Goal: Task Accomplishment & Management: Complete application form

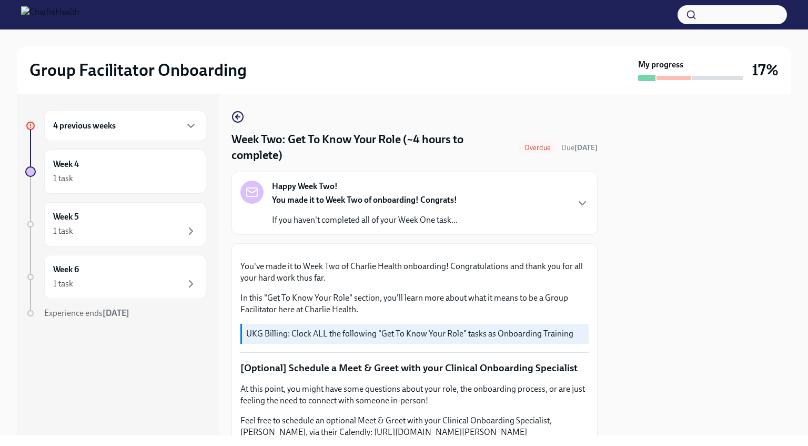
click at [807, 424] on div "Group Facilitator Onboarding My progress 17% 4 previous weeks Week 4 1 task Wee…" at bounding box center [404, 232] width 808 height 406
click at [807, 419] on div "Group Facilitator Onboarding My progress 17% 4 previous weeks Week 4 1 task Wee…" at bounding box center [404, 232] width 808 height 406
click at [515, 205] on div "Happy Week Two! You made it to Week Two of onboarding! Congrats! If you haven't…" at bounding box center [414, 202] width 348 height 45
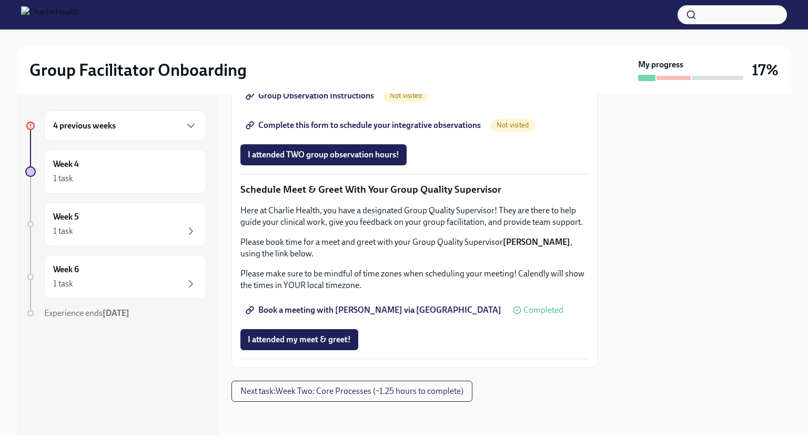
scroll to position [1335, 0]
click at [436, 386] on span "Next task : Week Two: Core Processes (~1.25 hours to complete)" at bounding box center [351, 391] width 223 height 11
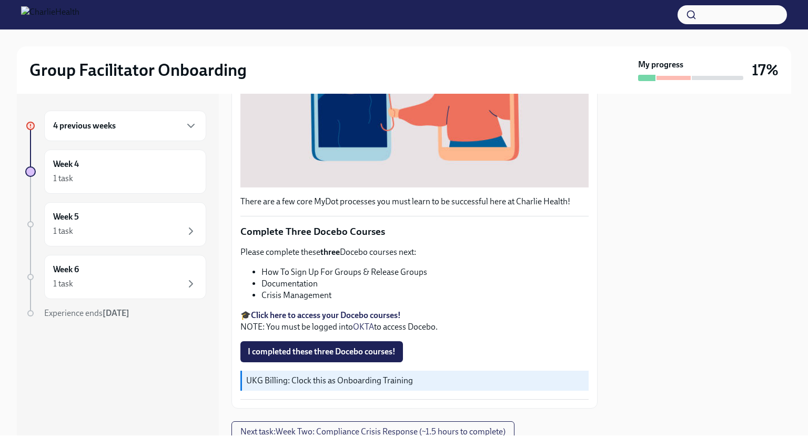
scroll to position [282, 0]
click at [368, 356] on span "I completed these three Docebo courses!" at bounding box center [322, 351] width 148 height 11
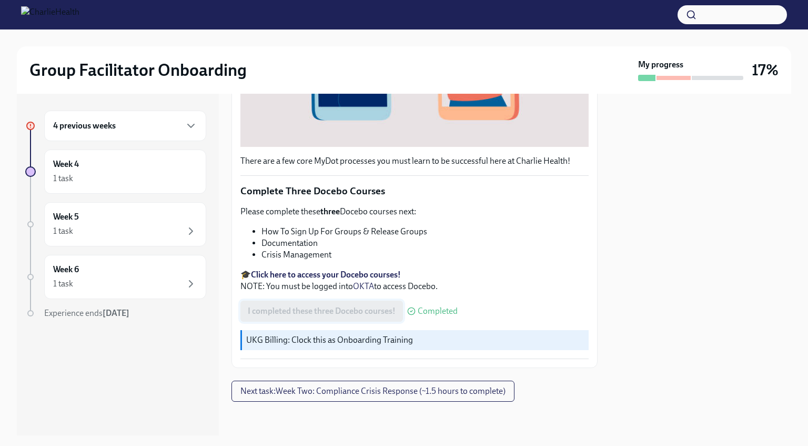
scroll to position [316, 0]
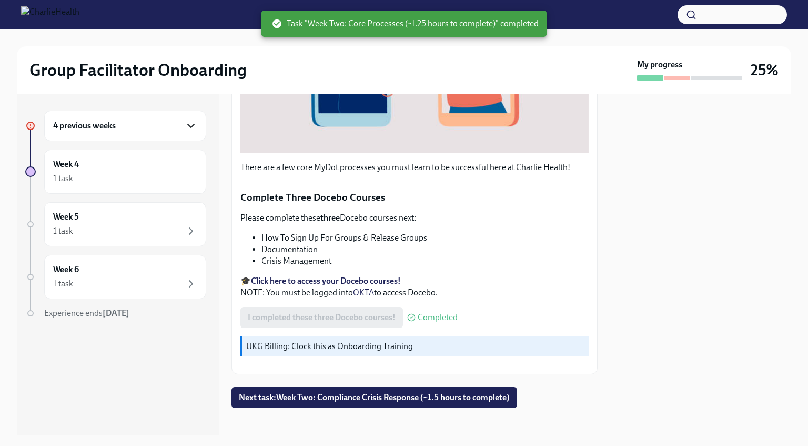
click at [191, 125] on icon "button" at bounding box center [191, 125] width 13 height 13
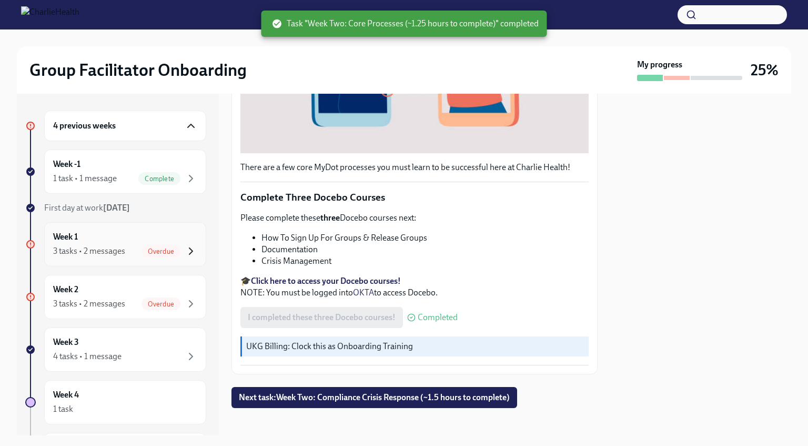
click at [185, 250] on icon "button" at bounding box center [191, 251] width 13 height 13
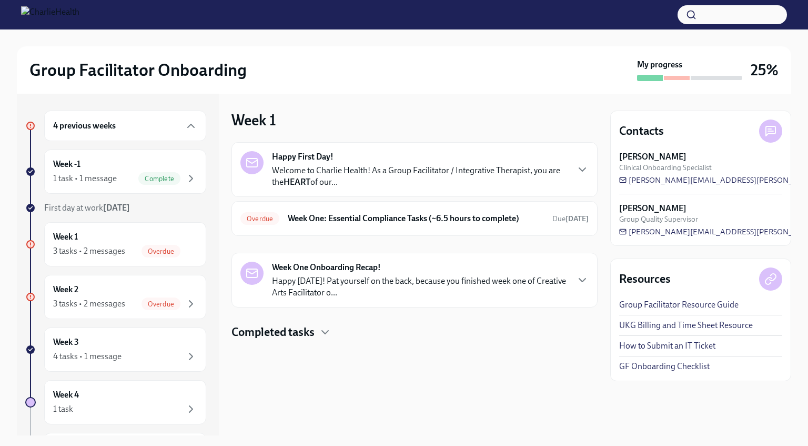
click at [350, 219] on h6 "Week One: Essential Compliance Tasks (~6.5 hours to complete)" at bounding box center [416, 219] width 256 height 12
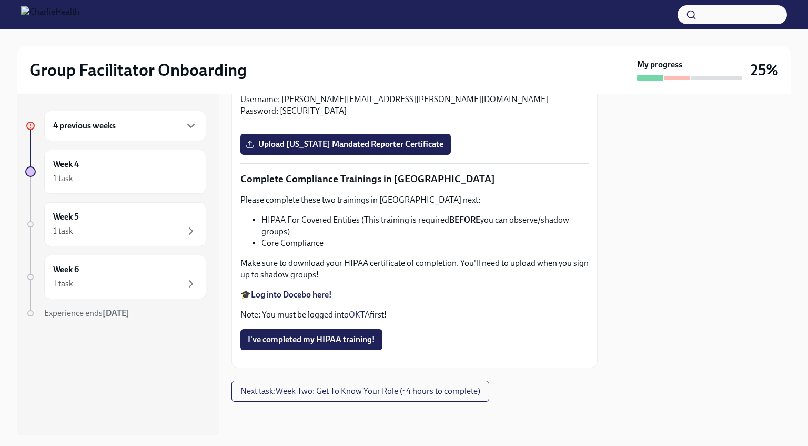
scroll to position [2439, 0]
click at [187, 125] on icon "button" at bounding box center [191, 125] width 13 height 13
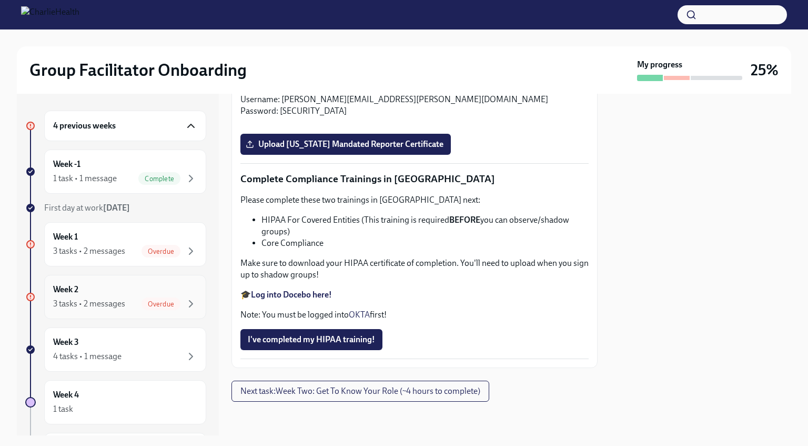
click at [125, 306] on div "3 tasks • 2 messages Overdue" at bounding box center [125, 303] width 144 height 13
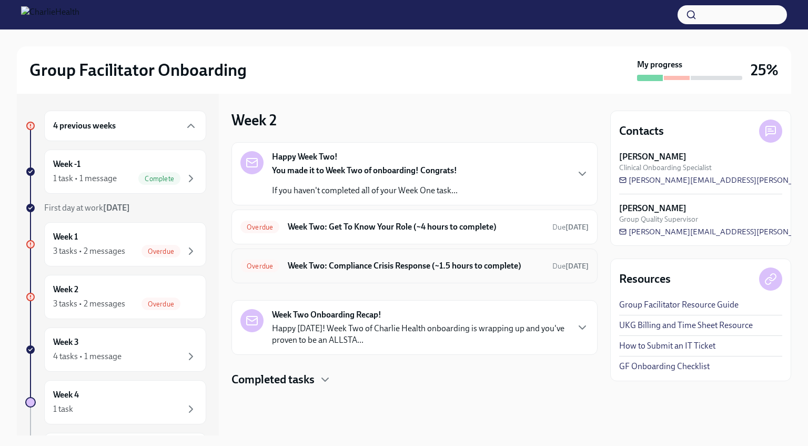
click at [502, 271] on div "Overdue Week Two: Compliance Crisis Response (~1.5 hours to complete) Due [DATE]" at bounding box center [414, 265] width 348 height 17
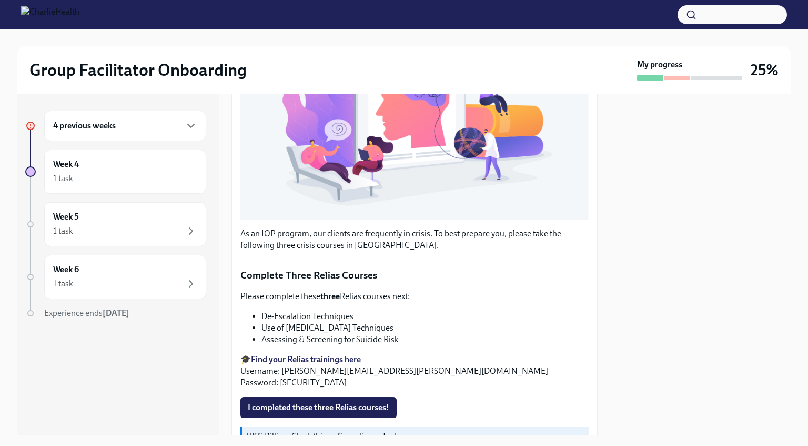
scroll to position [332, 0]
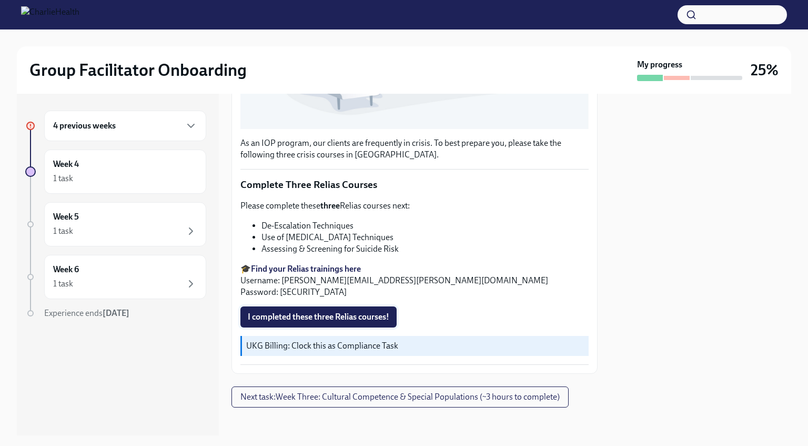
click at [366, 312] on span "I completed these three Relias courses!" at bounding box center [319, 316] width 142 height 11
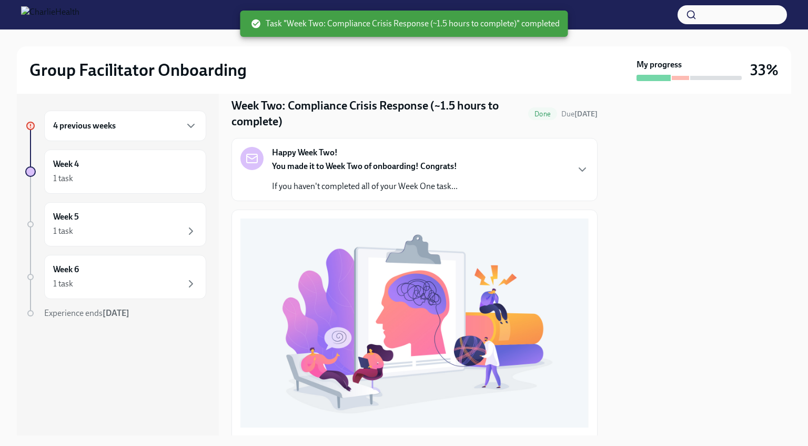
scroll to position [0, 0]
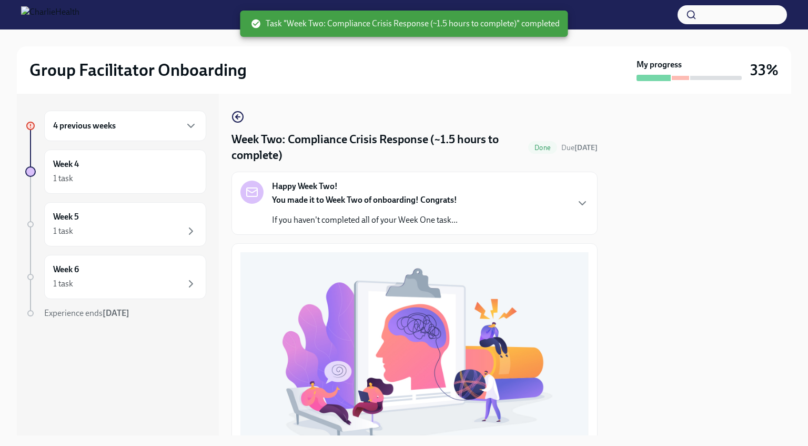
click at [528, 152] on div "Done" at bounding box center [542, 147] width 29 height 13
click at [439, 136] on h4 "Week Two: Compliance Crisis Response (~1.5 hours to complete)" at bounding box center [377, 148] width 292 height 32
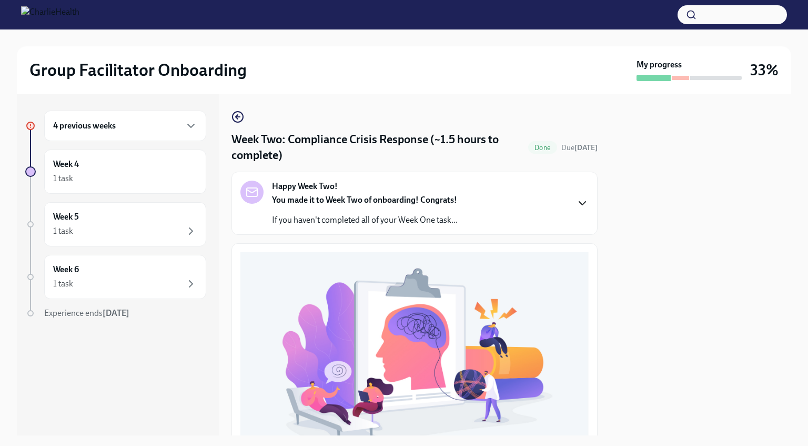
click at [576, 203] on icon "button" at bounding box center [582, 203] width 13 height 13
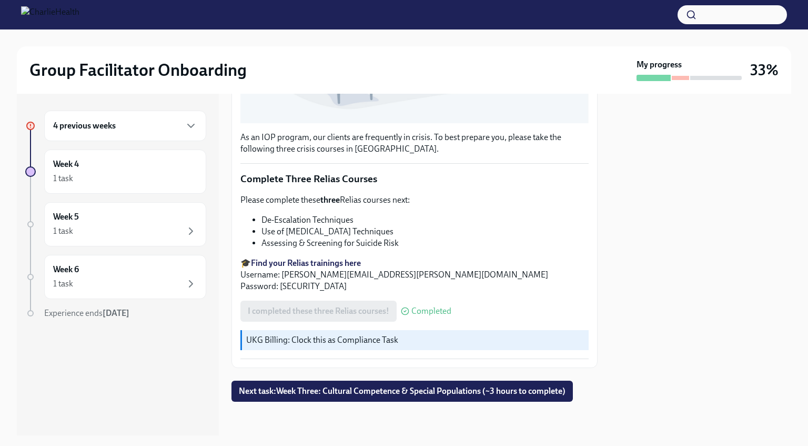
scroll to position [678, 0]
click at [463, 395] on span "Next task : Week Three: Cultural Competence & Special Populations (~3 hours to …" at bounding box center [402, 391] width 327 height 11
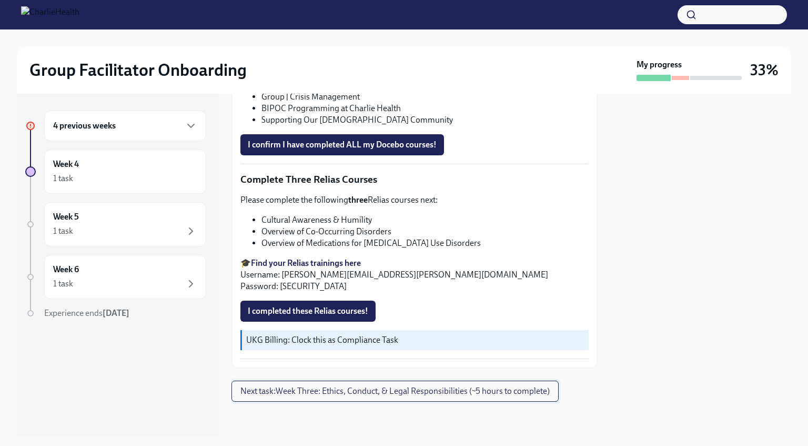
scroll to position [1153, 0]
click at [360, 311] on span "I completed these Relias courses!" at bounding box center [308, 311] width 120 height 11
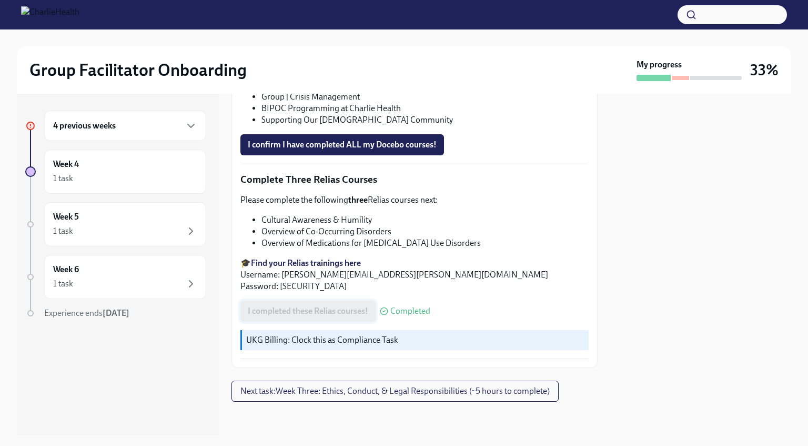
click at [190, 225] on icon "button" at bounding box center [191, 231] width 13 height 13
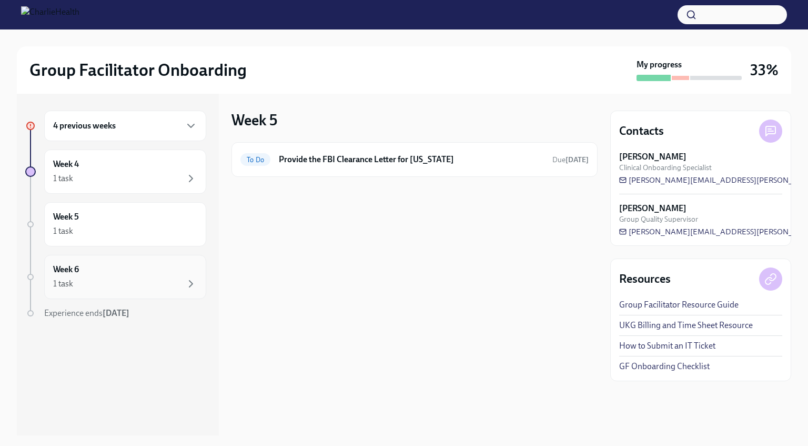
click at [174, 284] on div "1 task" at bounding box center [125, 283] width 144 height 13
click at [147, 181] on div "1 task" at bounding box center [125, 178] width 144 height 13
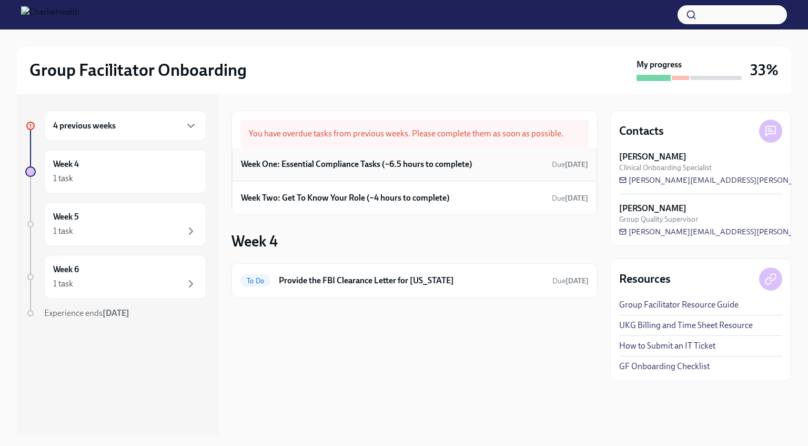
click at [532, 166] on div "Week One: Essential Compliance Tasks (~6.5 hours to complete) Due [DATE]" at bounding box center [414, 164] width 347 height 16
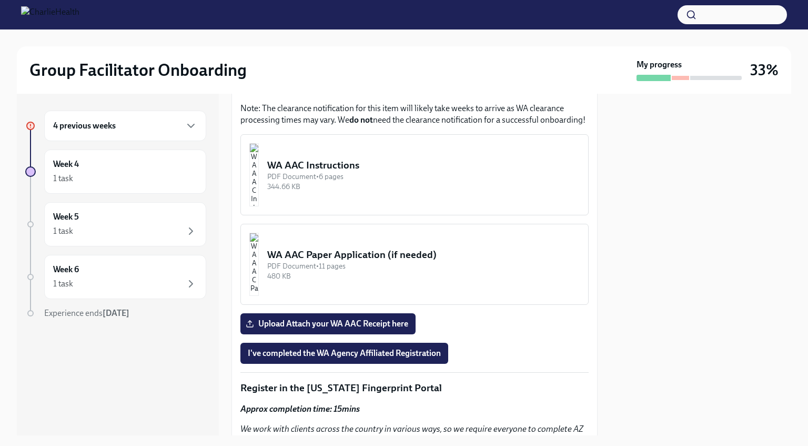
scroll to position [921, 0]
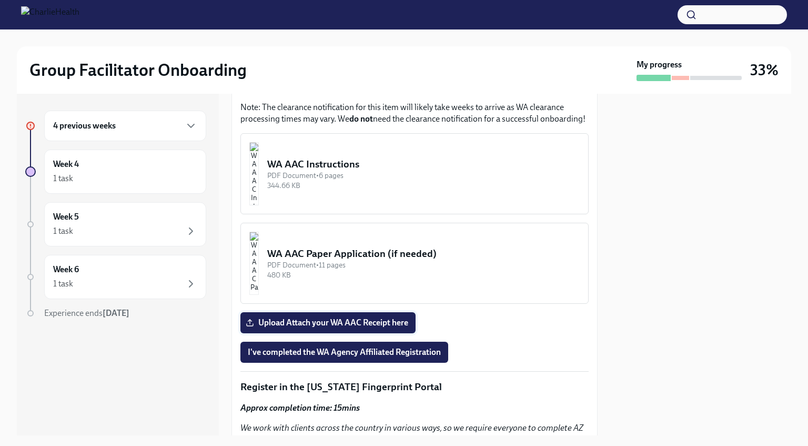
click at [390, 317] on span "Upload Attach your WA AAC Receipt here" at bounding box center [328, 322] width 160 height 11
click at [0, 0] on input "Upload Attach your WA AAC Receipt here" at bounding box center [0, 0] width 0 height 0
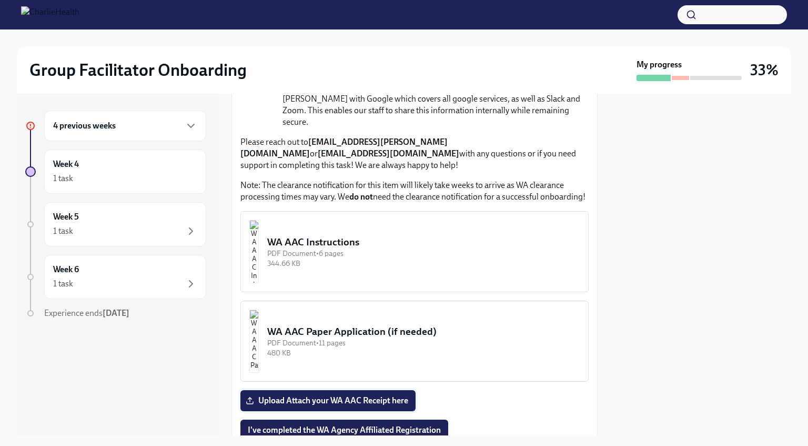
scroll to position [846, 0]
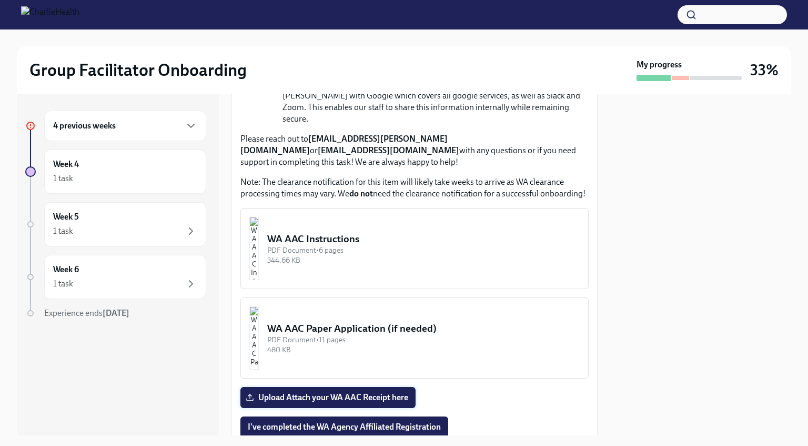
click at [379, 232] on div "WA AAC Instructions" at bounding box center [423, 239] width 312 height 14
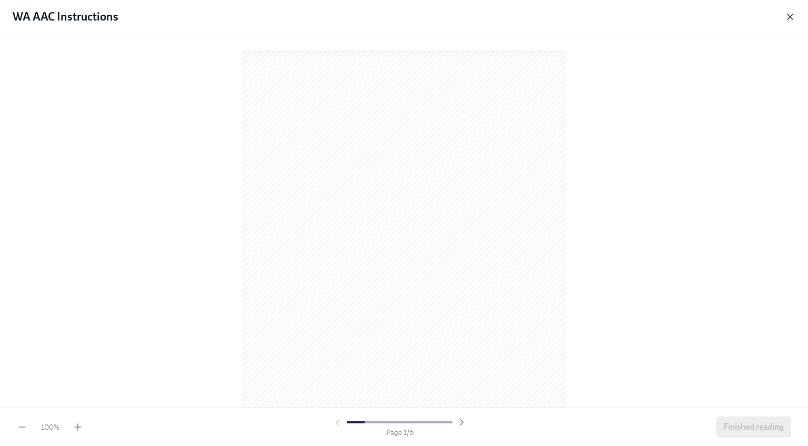
click at [790, 17] on icon "button" at bounding box center [789, 16] width 5 height 5
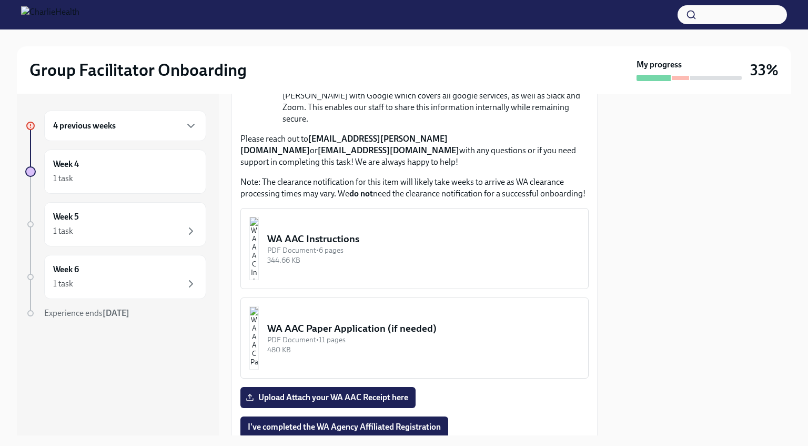
click at [387, 345] on div "480 KB" at bounding box center [423, 350] width 312 height 10
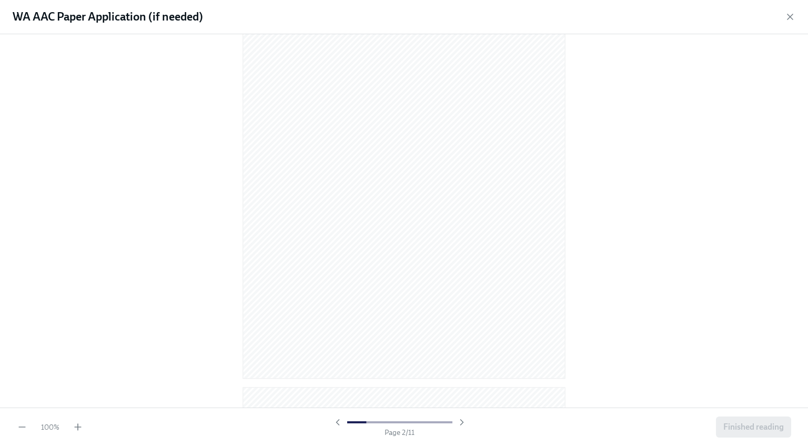
scroll to position [516, 0]
click at [681, 158] on div at bounding box center [404, 220] width 808 height 373
click at [789, 19] on icon "button" at bounding box center [790, 17] width 11 height 11
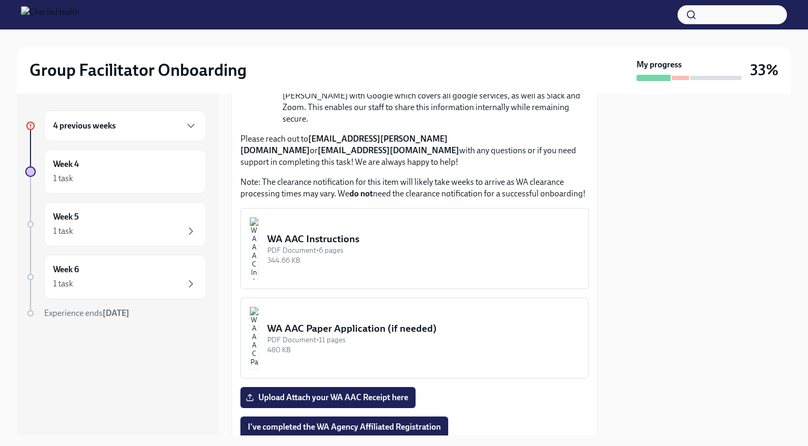
click at [259, 222] on img "button" at bounding box center [253, 248] width 9 height 63
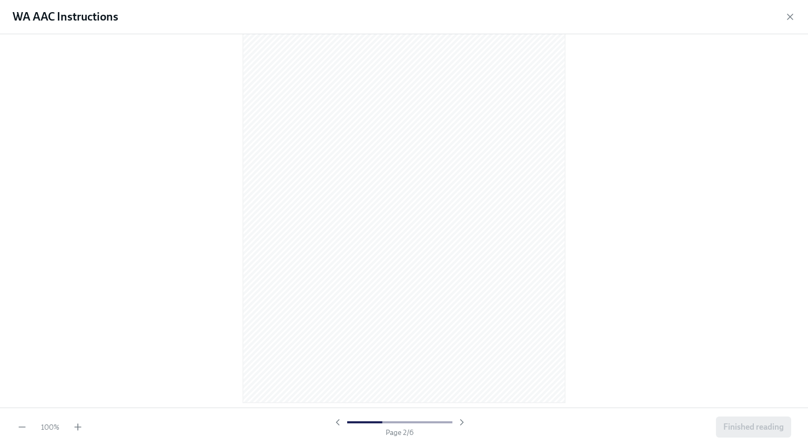
scroll to position [502, 0]
